Goal: Information Seeking & Learning: Learn about a topic

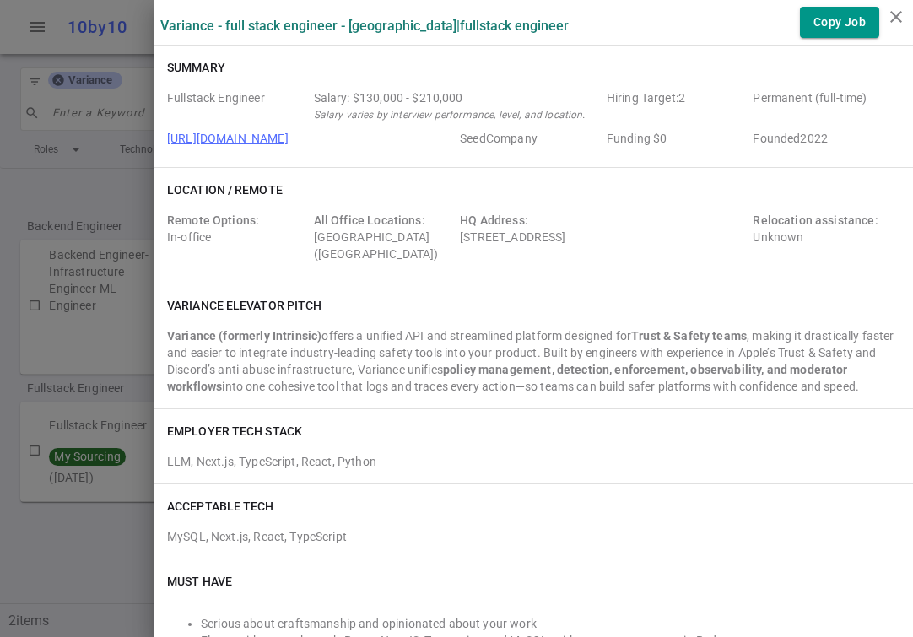
click at [131, 187] on div at bounding box center [456, 318] width 913 height 637
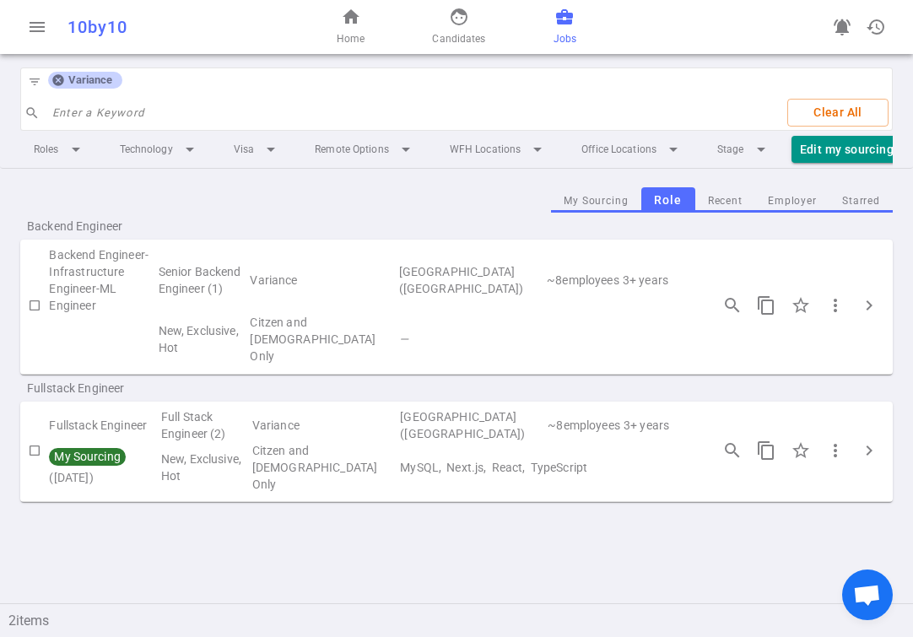
click at [59, 89] on div "filter_list Variance" at bounding box center [72, 81] width 103 height 27
click at [57, 85] on icon at bounding box center [57, 80] width 11 height 11
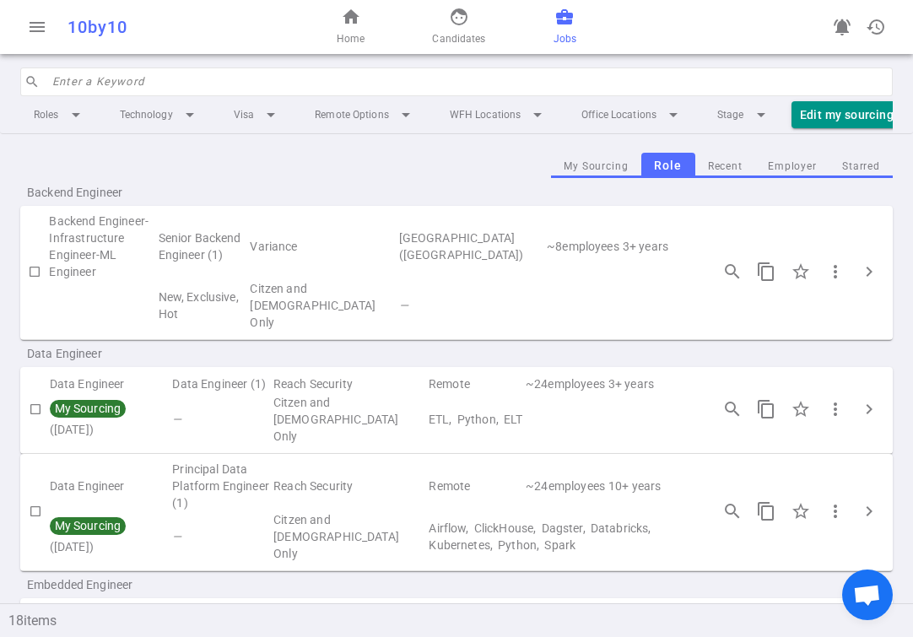
click at [104, 85] on input "search" at bounding box center [467, 81] width 831 height 27
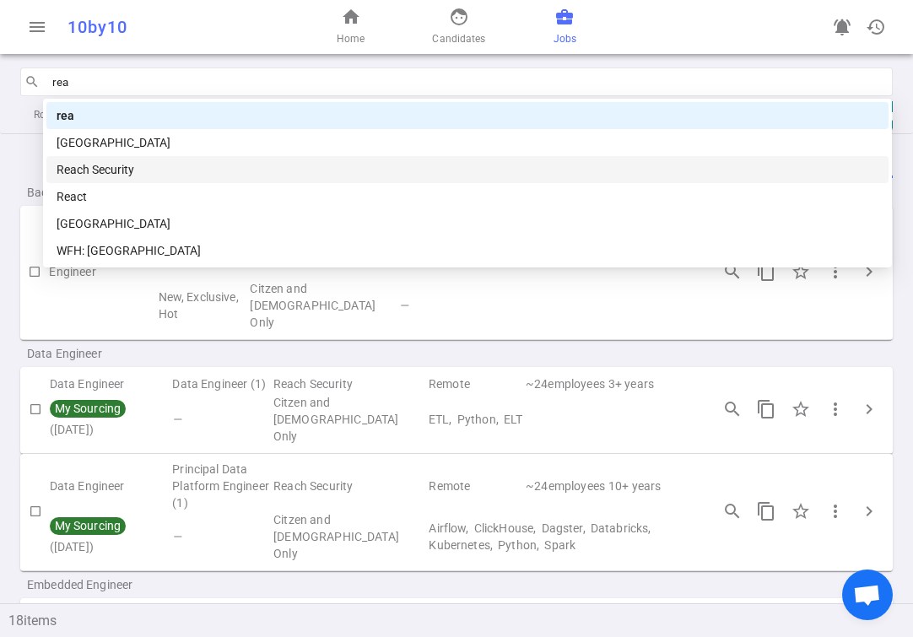
type input "reac"
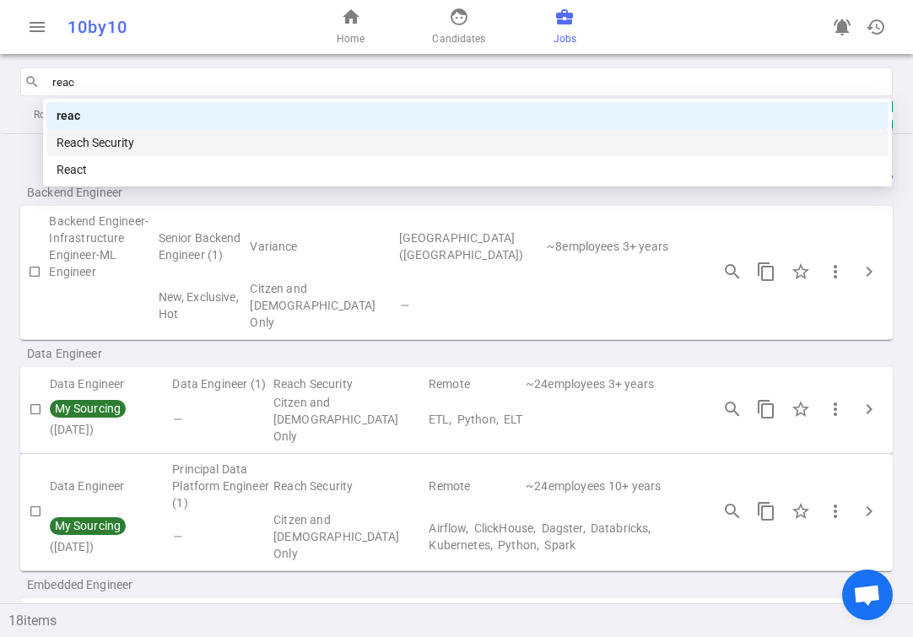
click at [158, 145] on div "Reach Security" at bounding box center [468, 142] width 822 height 19
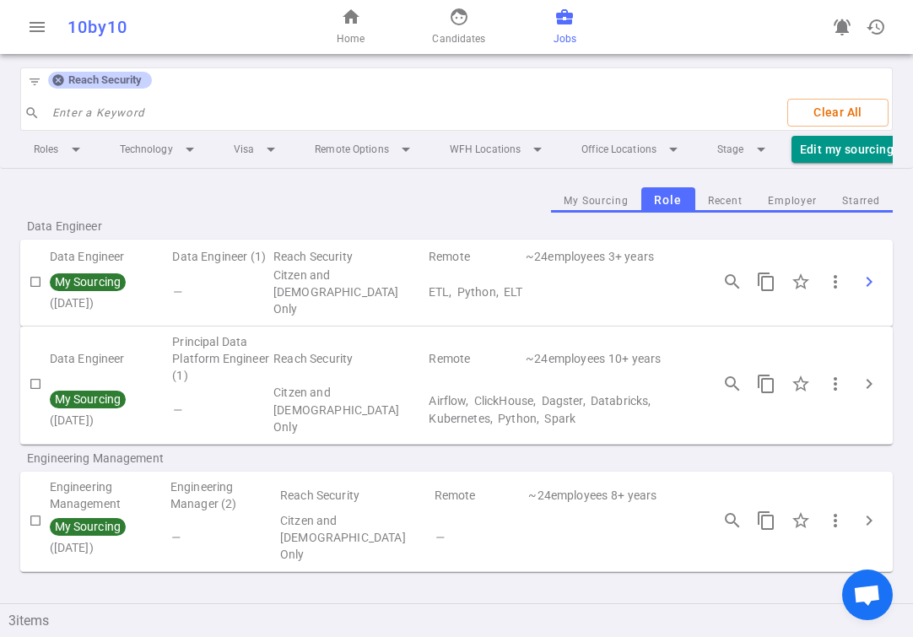
click at [859, 278] on span "chevron_right" at bounding box center [869, 282] width 20 height 20
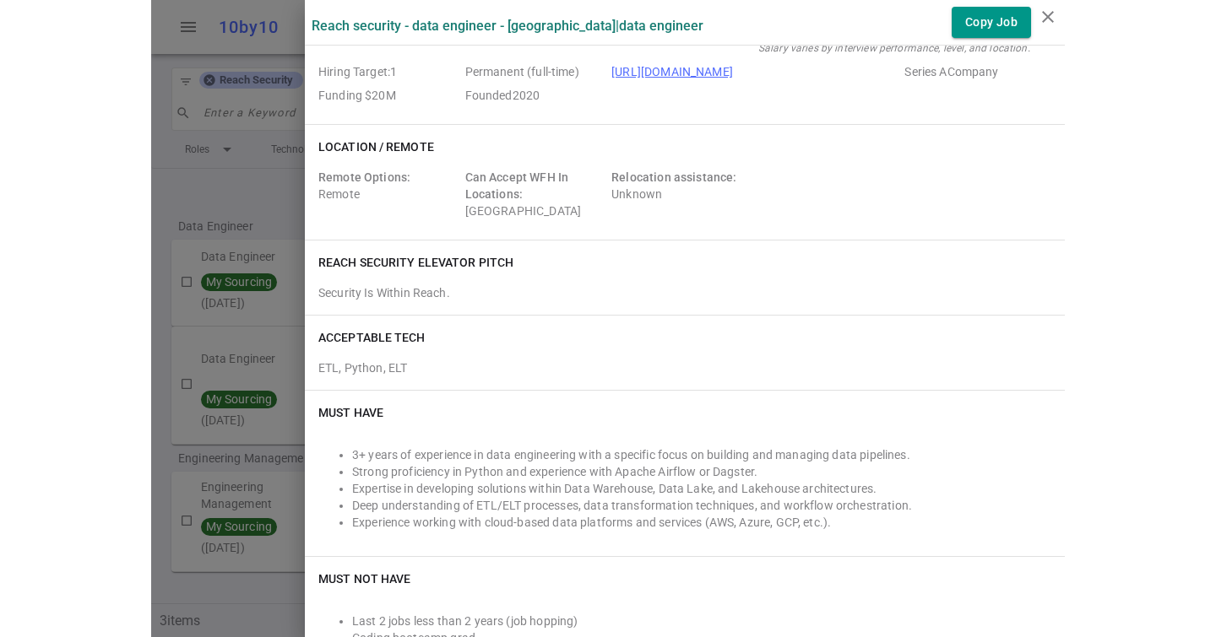
scroll to position [103, 0]
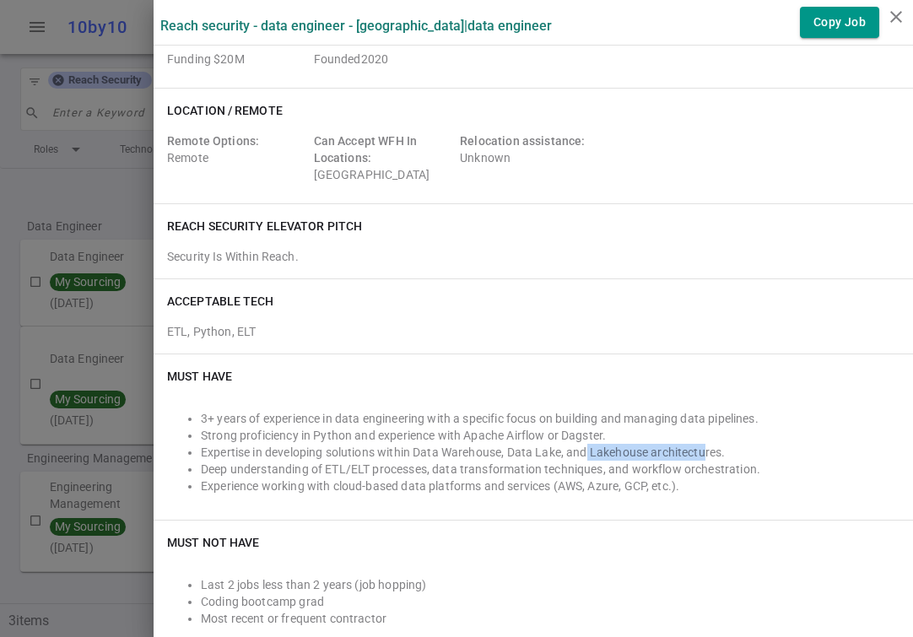
drag, startPoint x: 587, startPoint y: 450, endPoint x: 705, endPoint y: 450, distance: 117.3
click at [705, 450] on li "Expertise in developing solutions within Data Warehouse, Data Lake, and Lakehou…" at bounding box center [550, 452] width 699 height 17
